Goal: Information Seeking & Learning: Learn about a topic

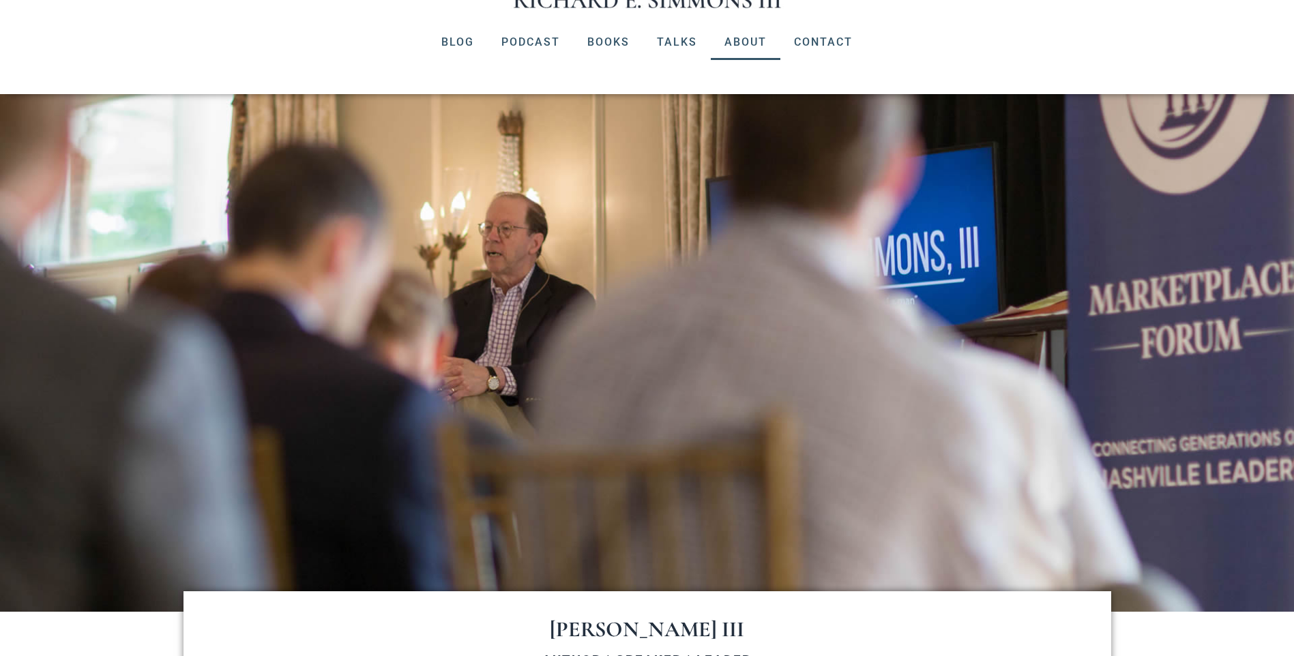
scroll to position [160, 0]
drag, startPoint x: 352, startPoint y: 399, endPoint x: 411, endPoint y: 475, distance: 95.8
drag, startPoint x: 411, startPoint y: 475, endPoint x: 418, endPoint y: 488, distance: 14.6
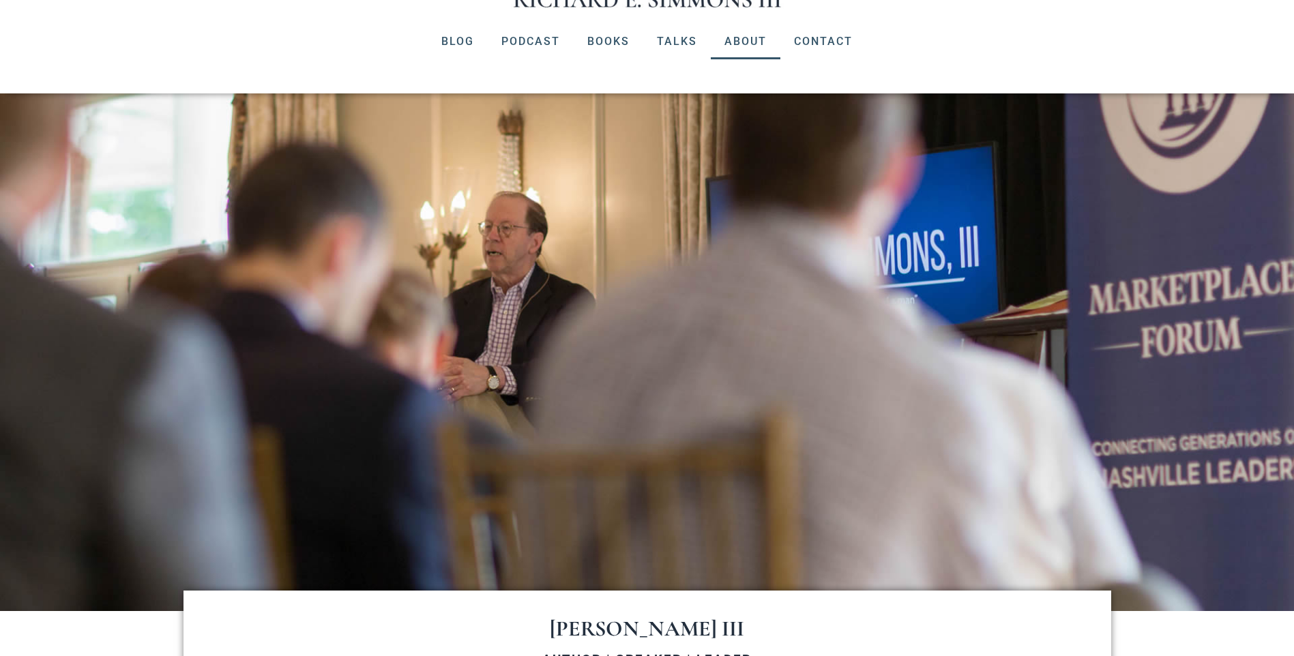
drag, startPoint x: 315, startPoint y: 512, endPoint x: 671, endPoint y: 534, distance: 357.5
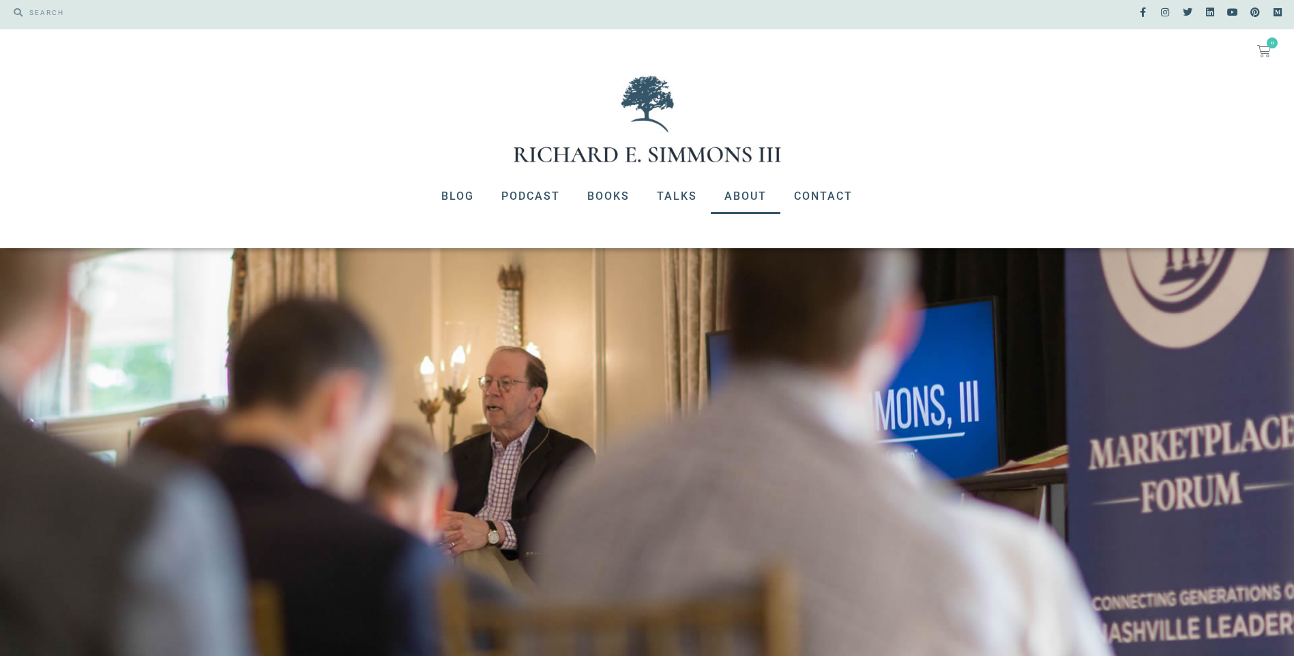
scroll to position [0, 0]
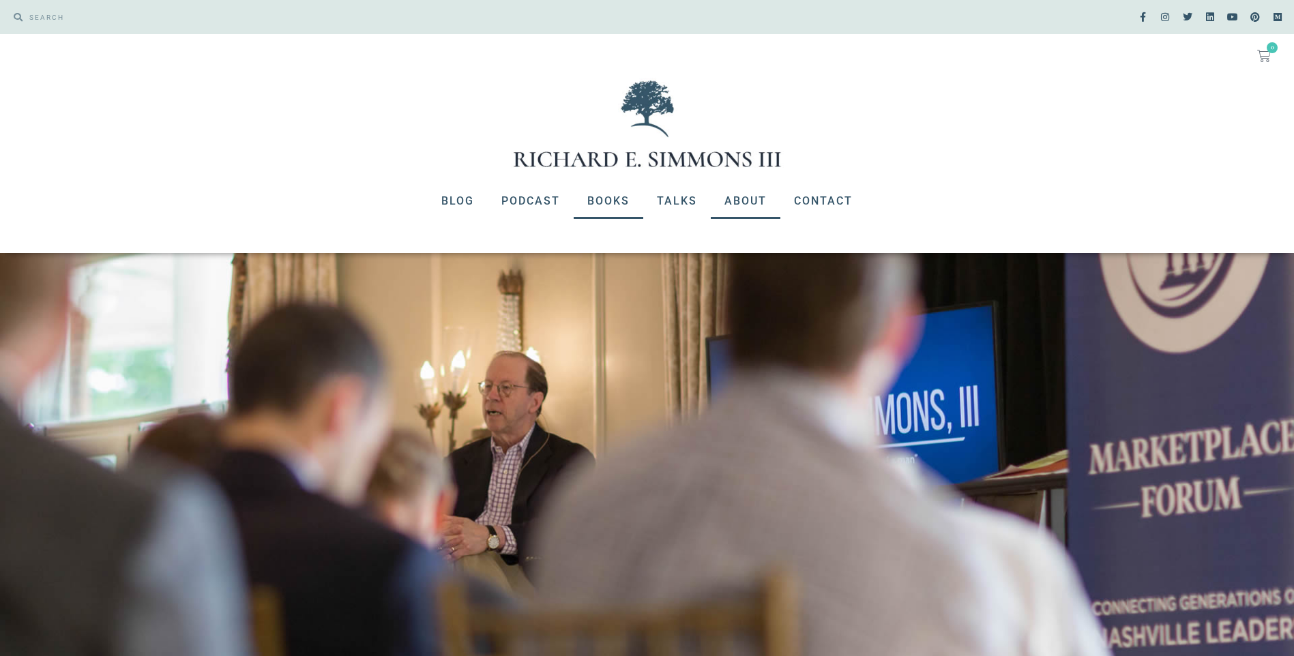
click at [598, 206] on link "Books" at bounding box center [609, 201] width 70 height 35
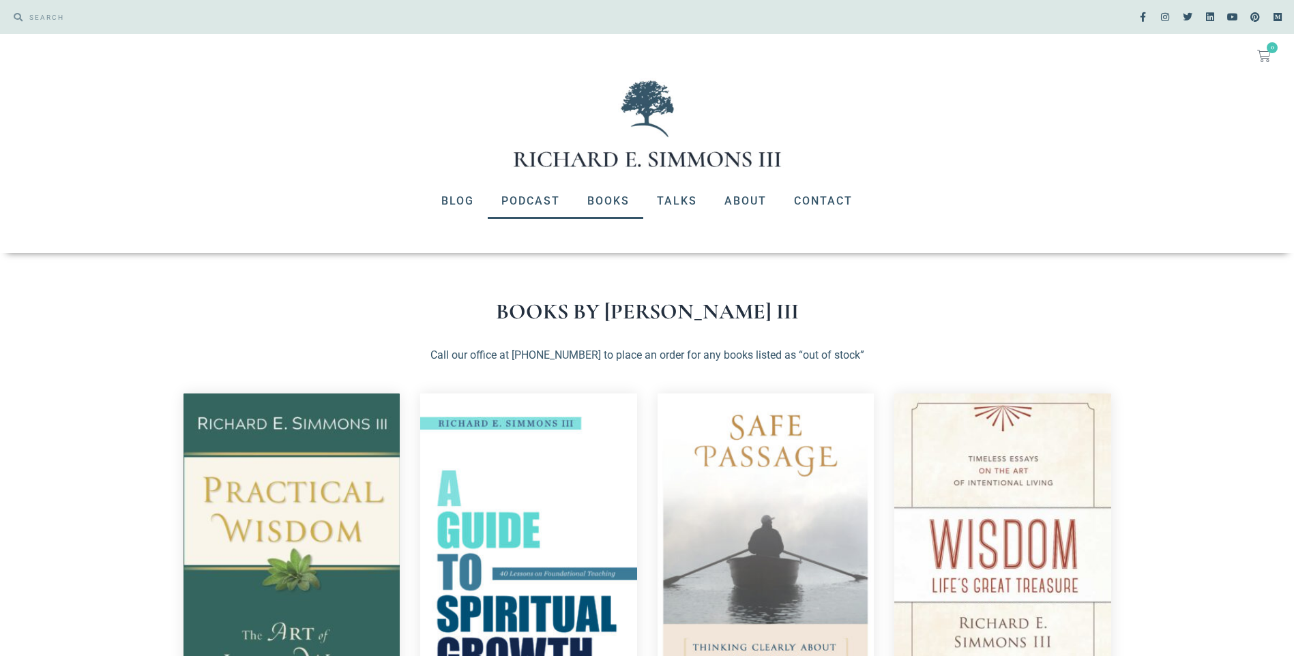
click at [536, 195] on link "Podcast" at bounding box center [531, 201] width 86 height 35
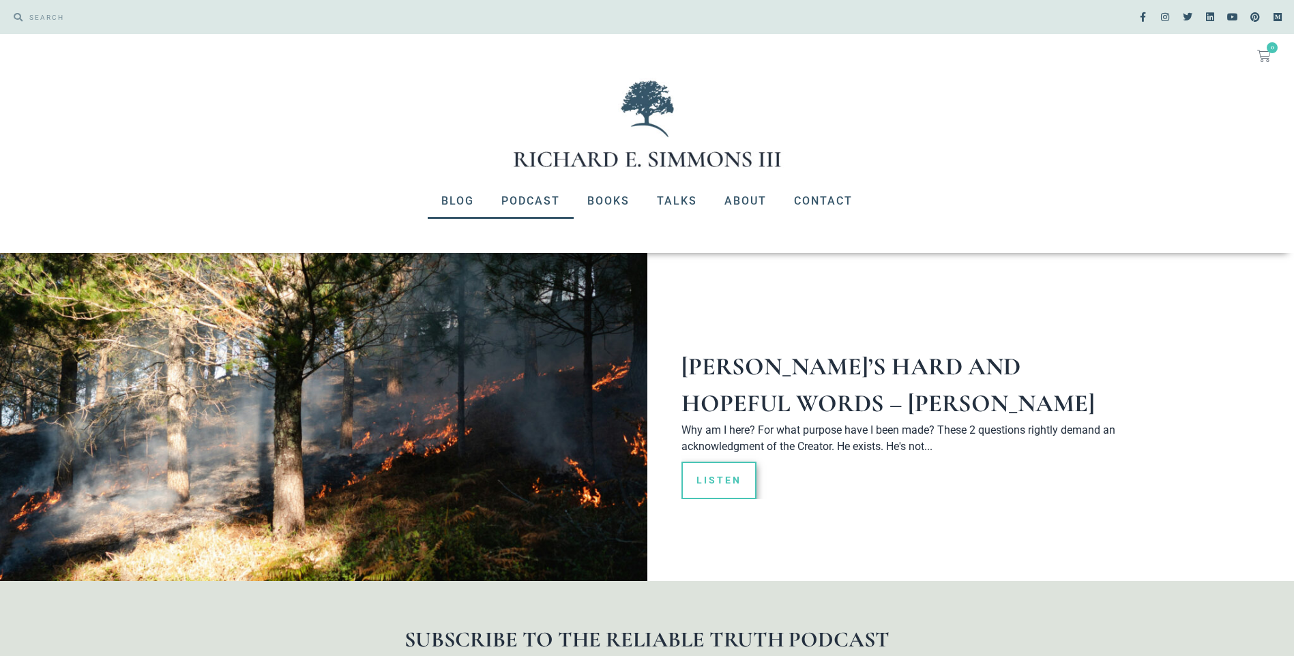
click at [469, 199] on link "Blog" at bounding box center [458, 201] width 60 height 35
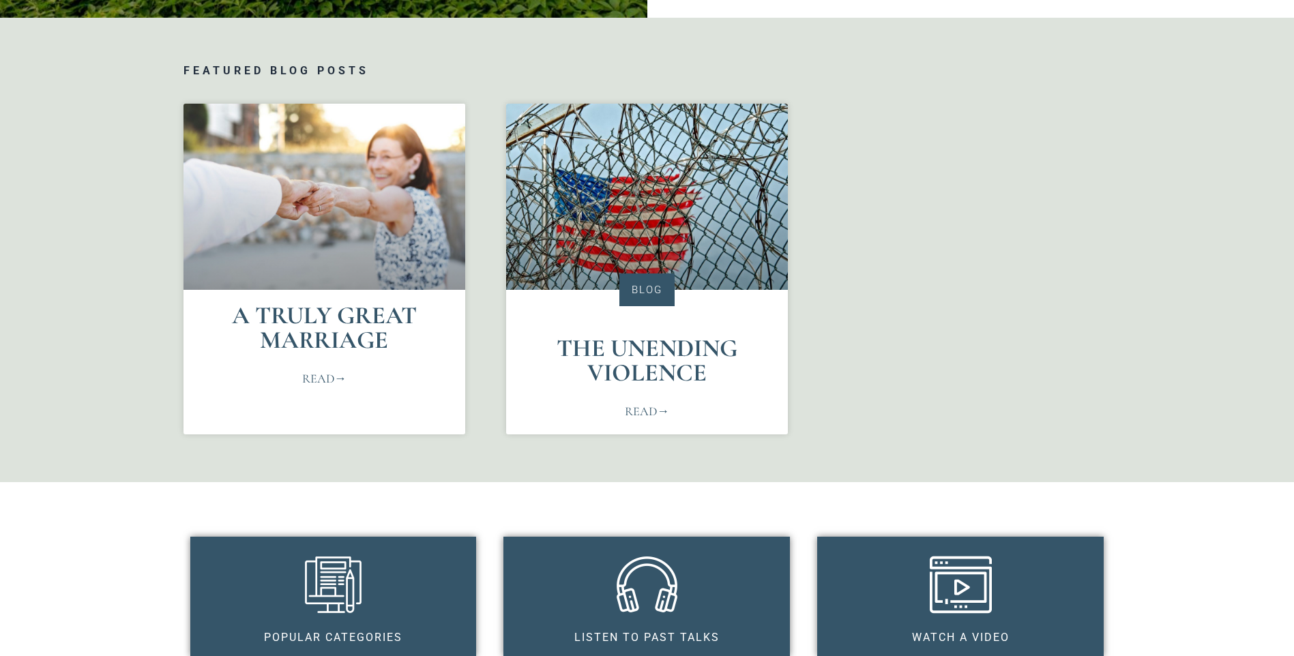
scroll to position [614, 0]
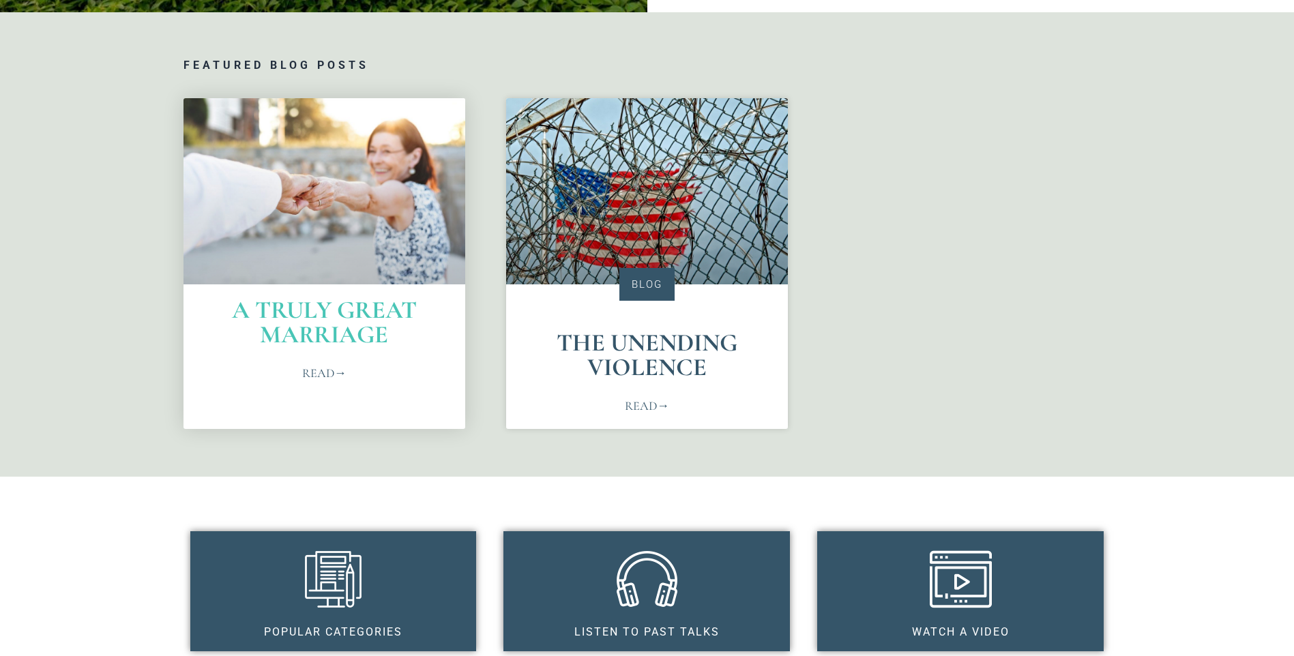
click at [331, 338] on link "A Truly Great Marriage" at bounding box center [324, 322] width 185 height 54
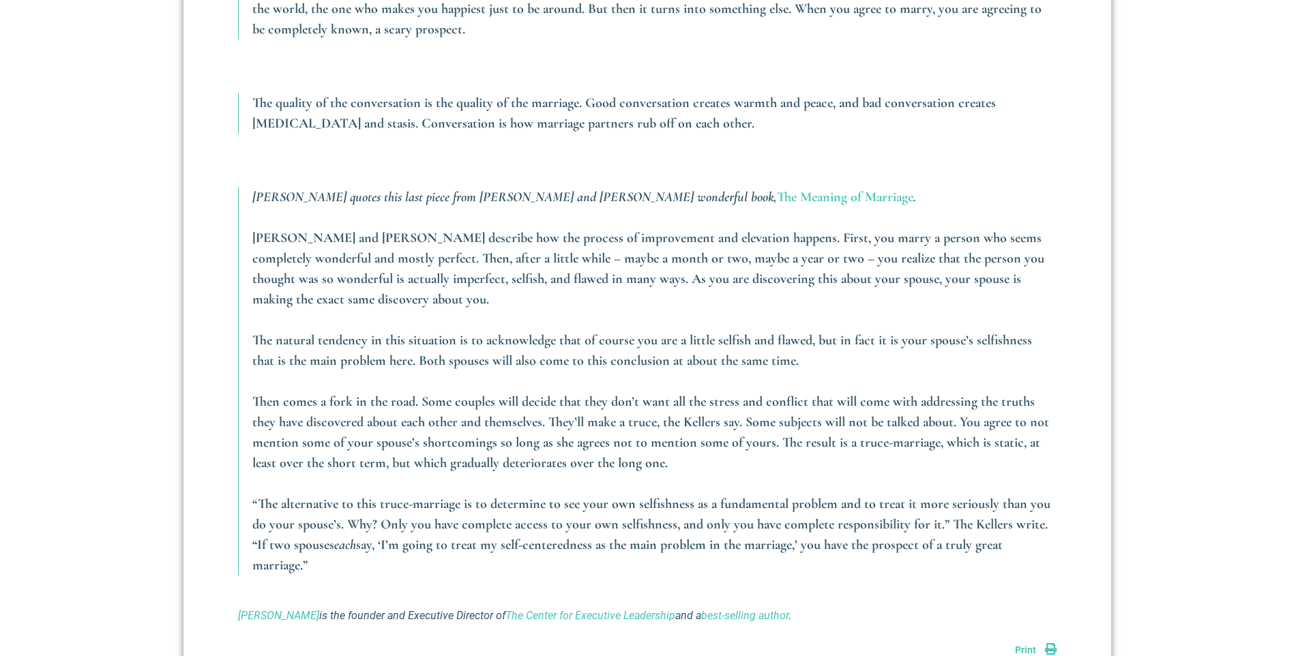
scroll to position [1910, 0]
